Goal: Information Seeking & Learning: Learn about a topic

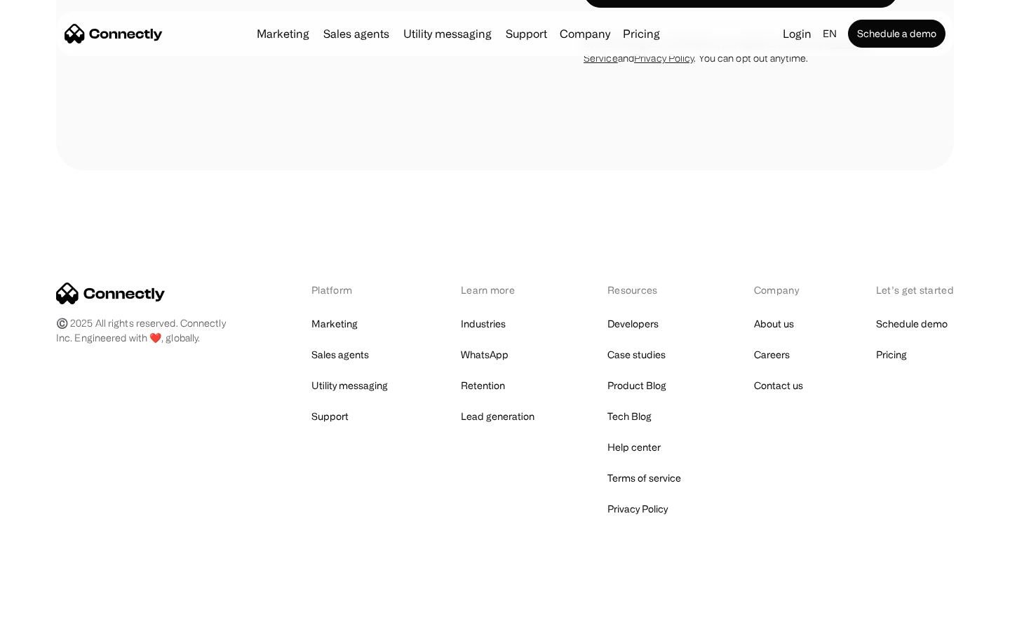
scroll to position [2653, 0]
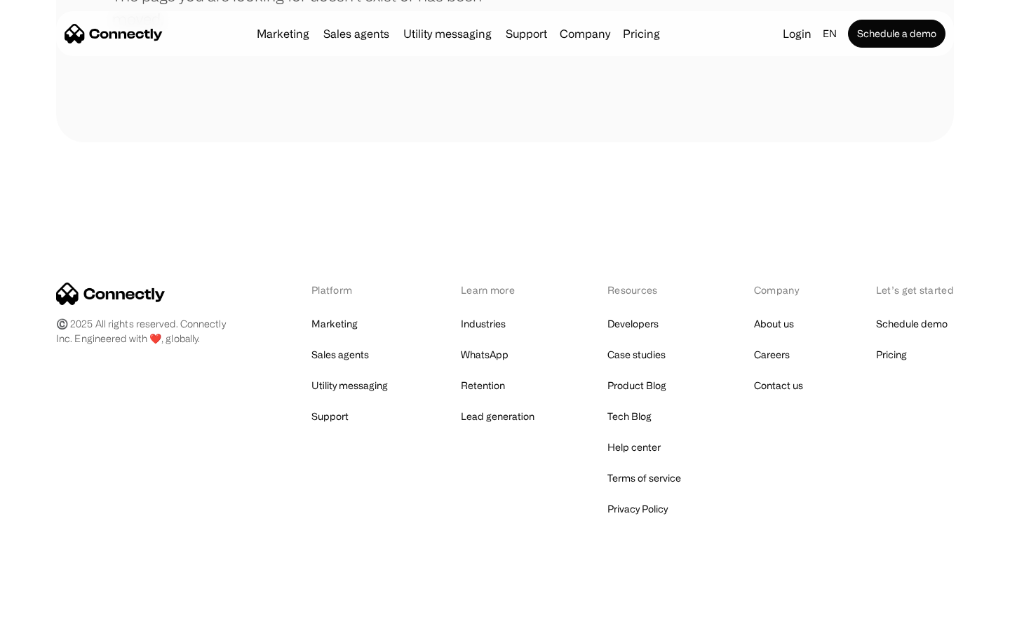
scroll to position [256, 0]
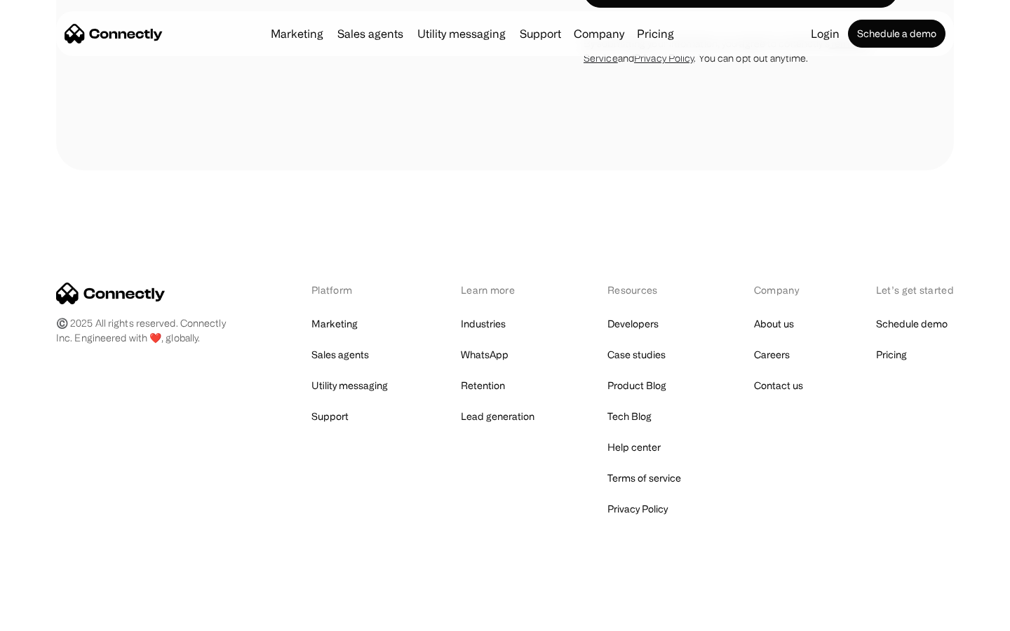
scroll to position [2372, 0]
